Goal: Transaction & Acquisition: Purchase product/service

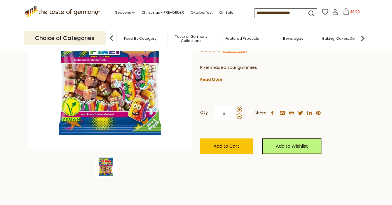
scroll to position [124, 0]
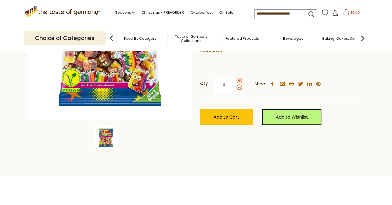
click at [238, 82] on span at bounding box center [240, 81] width 6 height 6
click at [235, 82] on input "*" at bounding box center [223, 84] width 23 height 15
click at [238, 86] on span at bounding box center [240, 88] width 6 height 6
click at [235, 86] on input "*" at bounding box center [223, 84] width 23 height 15
click at [240, 80] on span at bounding box center [240, 81] width 6 height 6
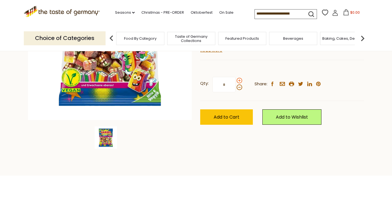
click at [235, 80] on input "*" at bounding box center [223, 84] width 23 height 15
type input "*"
click at [236, 114] on span "Add to Cart" at bounding box center [227, 117] width 26 height 6
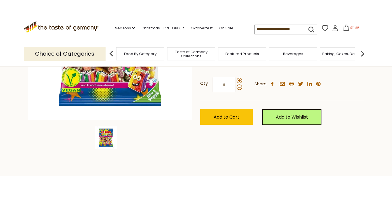
click at [351, 41] on div "Choice of Categories Food By Category Taste of Germany Collections Featured Pro…" at bounding box center [196, 53] width 344 height 25
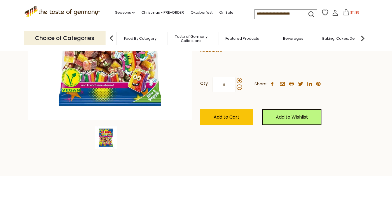
click at [350, 16] on button "$11.85" at bounding box center [351, 13] width 24 height 8
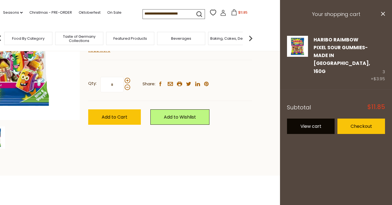
click at [315, 119] on link "View cart" at bounding box center [311, 126] width 48 height 15
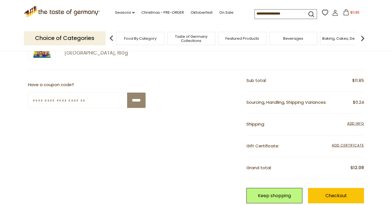
scroll to position [94, 0]
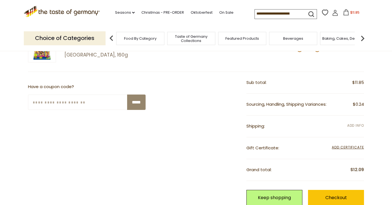
click at [355, 125] on span "Add Info" at bounding box center [355, 125] width 17 height 5
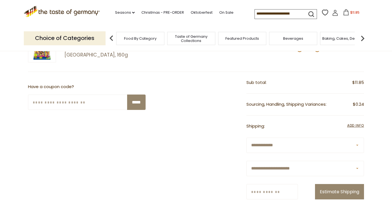
click at [315, 144] on select "**********" at bounding box center [305, 145] width 118 height 15
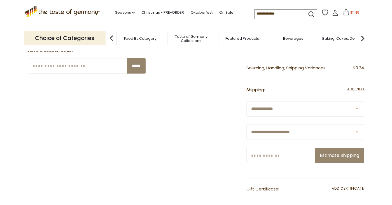
scroll to position [182, 0]
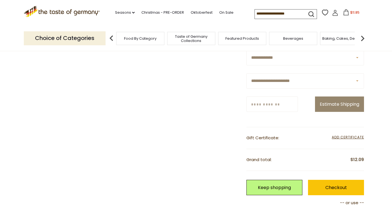
click at [286, 83] on select "**********" at bounding box center [305, 80] width 118 height 15
select select "**"
click at [278, 109] on input "Zip/Postcode" at bounding box center [271, 104] width 51 height 15
type input "*****"
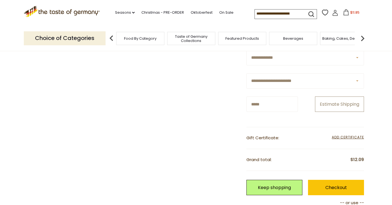
click at [335, 100] on button "Estimate Shipping" at bounding box center [339, 104] width 49 height 15
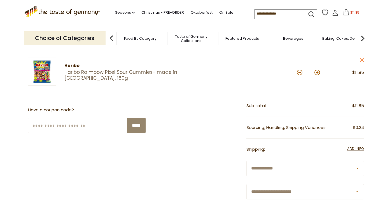
scroll to position [0, 0]
